Goal: Task Accomplishment & Management: Manage account settings

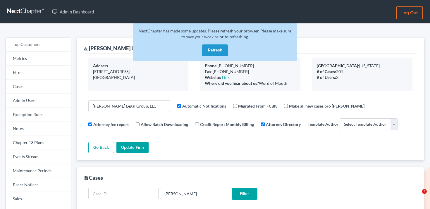
select select
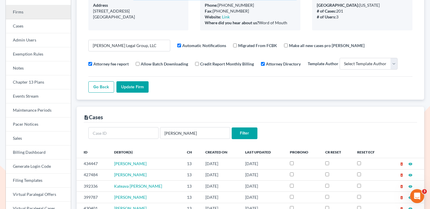
click at [34, 13] on link "Firms" at bounding box center [38, 12] width 65 height 14
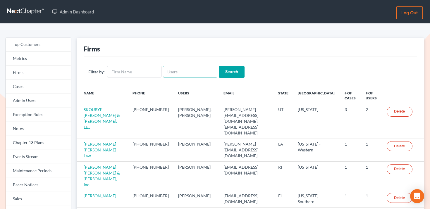
click at [182, 74] on input "text" at bounding box center [190, 72] width 54 height 12
paste input "carolyncole@oltanow.com"
type input "carolyncole@oltanow.com"
click at [219, 73] on input "Search" at bounding box center [232, 72] width 26 height 12
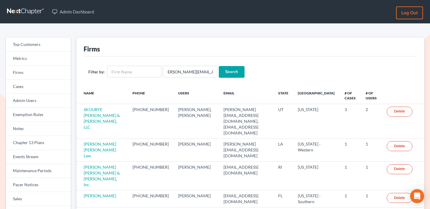
scroll to position [0, 0]
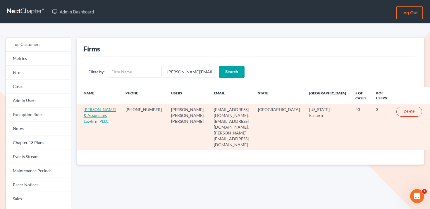
click at [104, 111] on link "Cole & Associates Lawfirm PLLC" at bounding box center [100, 115] width 32 height 17
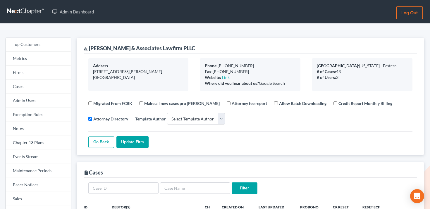
select select
click at [31, 81] on link "Cases" at bounding box center [38, 87] width 65 height 14
click at [33, 73] on link "Firms" at bounding box center [38, 73] width 65 height 14
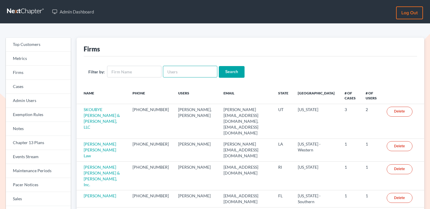
click at [183, 68] on input "text" at bounding box center [190, 72] width 54 height 12
paste input "[EMAIL_ADDRESS][DOMAIN_NAME]"
type input "[EMAIL_ADDRESS][DOMAIN_NAME]"
click at [223, 69] on input "Search" at bounding box center [232, 72] width 26 height 12
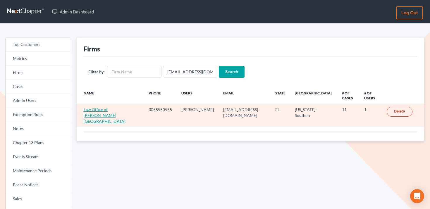
click at [106, 110] on link "Law Office of Vanessa Gonzalez-Vinas PA" at bounding box center [105, 115] width 42 height 17
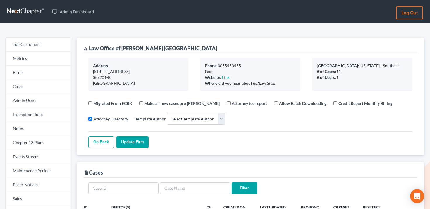
select select
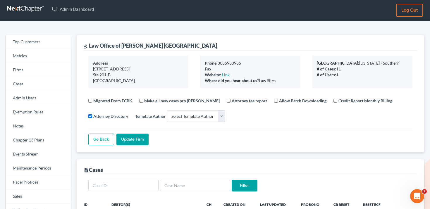
scroll to position [2, 0]
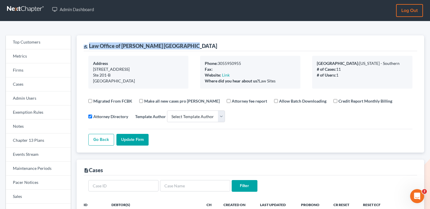
drag, startPoint x: 193, startPoint y: 46, endPoint x: 89, endPoint y: 42, distance: 104.2
click at [89, 42] on div "gavel Law Office of Vanessa Gonzalez-Vinas PA" at bounding box center [250, 43] width 333 height 16
click at [93, 43] on div "gavel Law Office of Vanessa Gonzalez-Vinas PA" at bounding box center [150, 45] width 133 height 7
drag, startPoint x: 88, startPoint y: 43, endPoint x: 203, endPoint y: 46, distance: 115.0
click at [203, 46] on div "gavel Law Office of Vanessa Gonzalez-Vinas PA" at bounding box center [250, 43] width 333 height 16
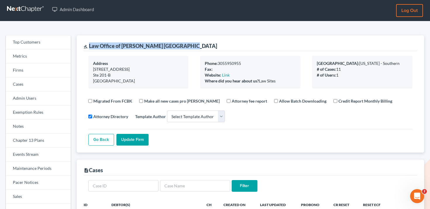
copy div "Law Office of [PERSON_NAME] [GEOGRAPHIC_DATA]"
click at [49, 71] on link "Firms" at bounding box center [38, 70] width 65 height 14
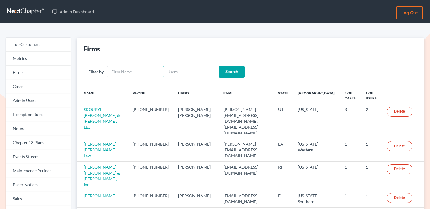
click at [185, 70] on input "text" at bounding box center [190, 72] width 54 height 12
paste input "[PERSON_NAME][EMAIL_ADDRESS][DOMAIN_NAME]"
type input "[PERSON_NAME][EMAIL_ADDRESS][DOMAIN_NAME]"
click at [232, 73] on input "Search" at bounding box center [232, 72] width 26 height 12
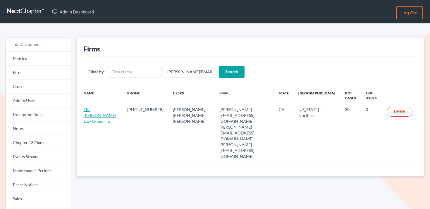
click at [101, 111] on link "The [PERSON_NAME] Law Group, Inc" at bounding box center [100, 115] width 32 height 17
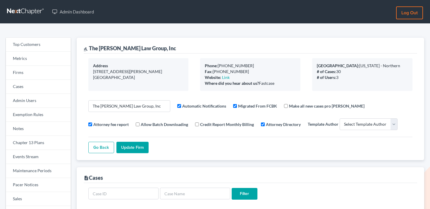
select select
click at [37, 68] on link "Firms" at bounding box center [38, 73] width 65 height 14
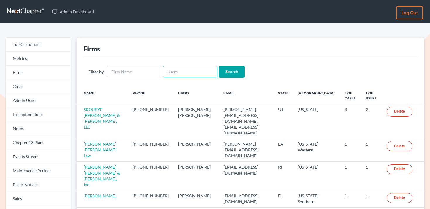
click at [189, 74] on input "text" at bounding box center [190, 72] width 54 height 12
paste input "[EMAIL_ADDRESS][DOMAIN_NAME]"
type input "[EMAIL_ADDRESS][DOMAIN_NAME]"
click at [232, 69] on input "Search" at bounding box center [232, 72] width 26 height 12
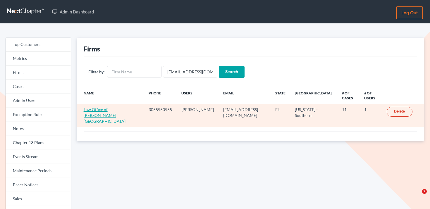
click at [104, 109] on link "Law Office of [PERSON_NAME] [GEOGRAPHIC_DATA]" at bounding box center [105, 115] width 42 height 17
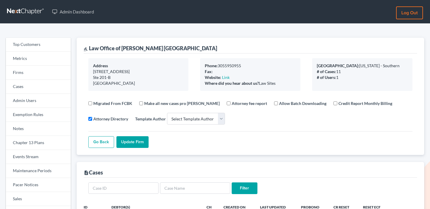
select select
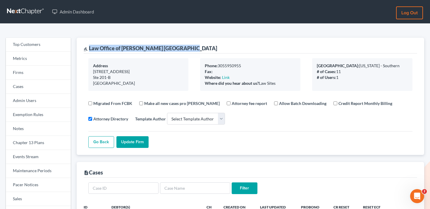
drag, startPoint x: 198, startPoint y: 47, endPoint x: 89, endPoint y: 45, distance: 108.8
click at [89, 45] on div "gavel Law Office of Vanessa Gonzalez-Vinas PA" at bounding box center [250, 46] width 333 height 16
copy div "Law Office of Vanessa Gonzalez-Vinas PA"
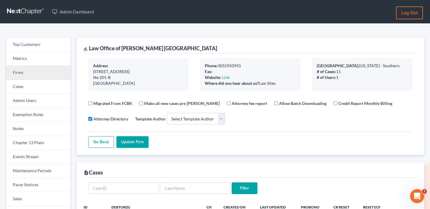
click at [49, 73] on link "Firms" at bounding box center [38, 73] width 65 height 14
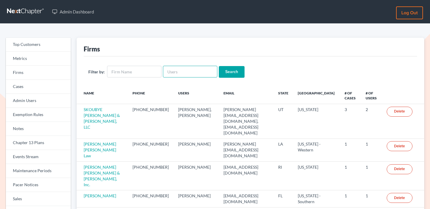
click at [198, 70] on input "text" at bounding box center [190, 72] width 54 height 12
paste input "[PERSON_NAME][EMAIL_ADDRESS][DOMAIN_NAME]"
type input "[PERSON_NAME][EMAIL_ADDRESS][DOMAIN_NAME]"
click at [230, 70] on input "Search" at bounding box center [232, 72] width 26 height 12
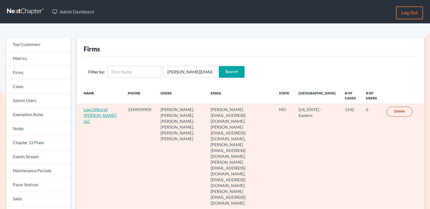
click at [94, 120] on link "Law Office of [PERSON_NAME], LLC" at bounding box center [100, 115] width 33 height 17
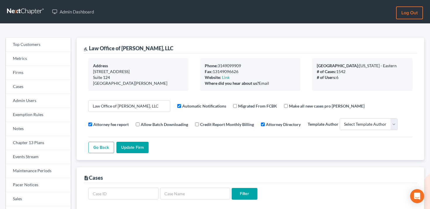
select select
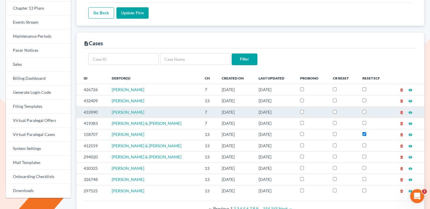
scroll to position [139, 0]
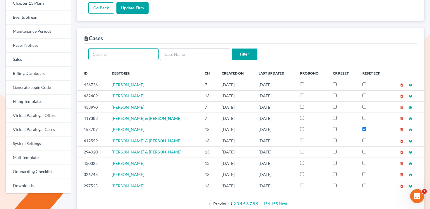
click at [141, 50] on input "text" at bounding box center [123, 54] width 70 height 12
type input "424463"
click at [232, 49] on input "Filter" at bounding box center [245, 55] width 26 height 12
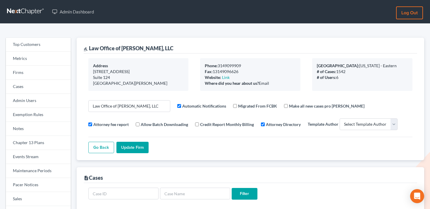
select select
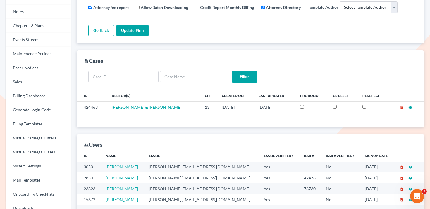
scroll to position [138, 0]
